Goal: Find specific page/section: Find specific page/section

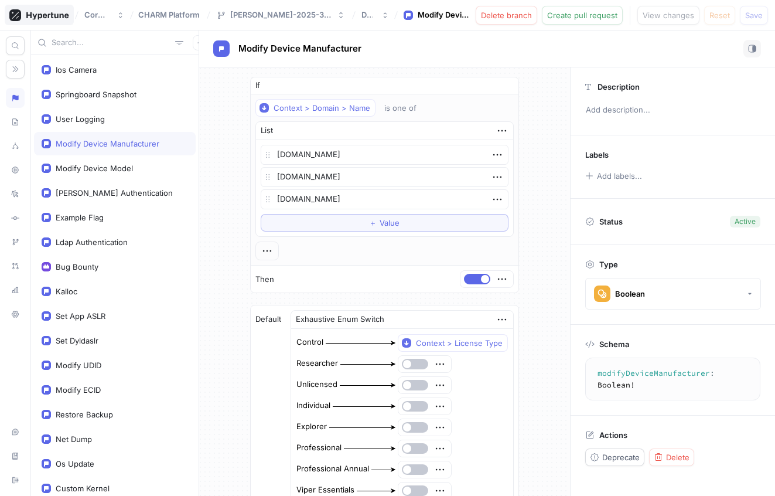
click at [64, 6] on div at bounding box center [39, 15] width 69 height 21
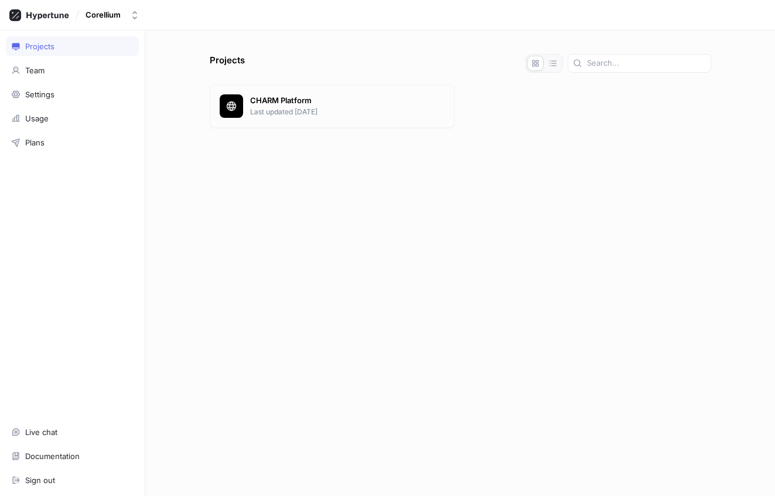
click at [270, 98] on p "CHARM Platform" at bounding box center [347, 101] width 195 height 12
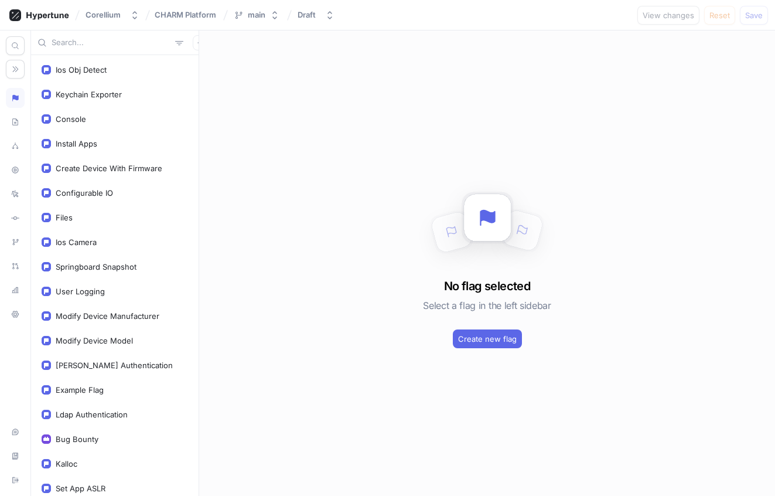
click at [83, 40] on input "text" at bounding box center [111, 43] width 119 height 12
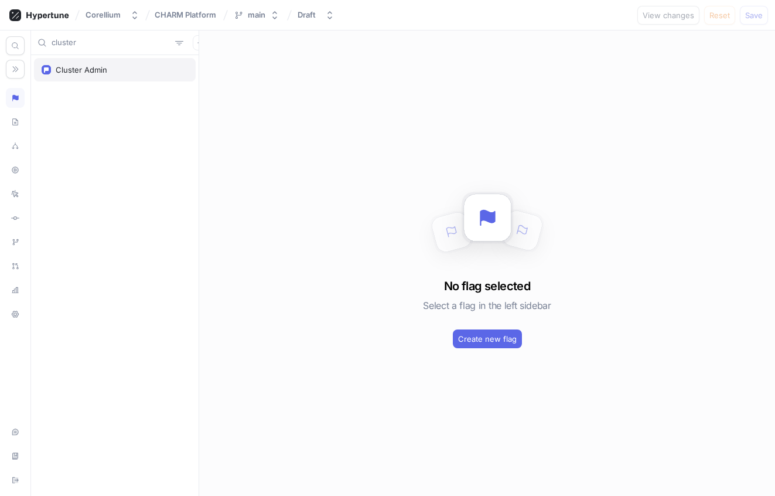
type input "cluster"
click at [102, 72] on div "Cluster Admin" at bounding box center [82, 69] width 52 height 9
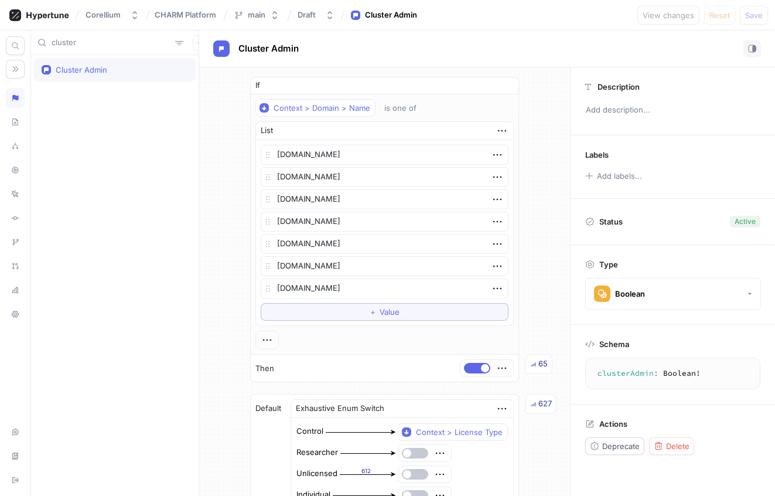
type textarea "x"
click at [121, 169] on div "Cluster Admin" at bounding box center [115, 275] width 168 height 441
